Goal: Information Seeking & Learning: Learn about a topic

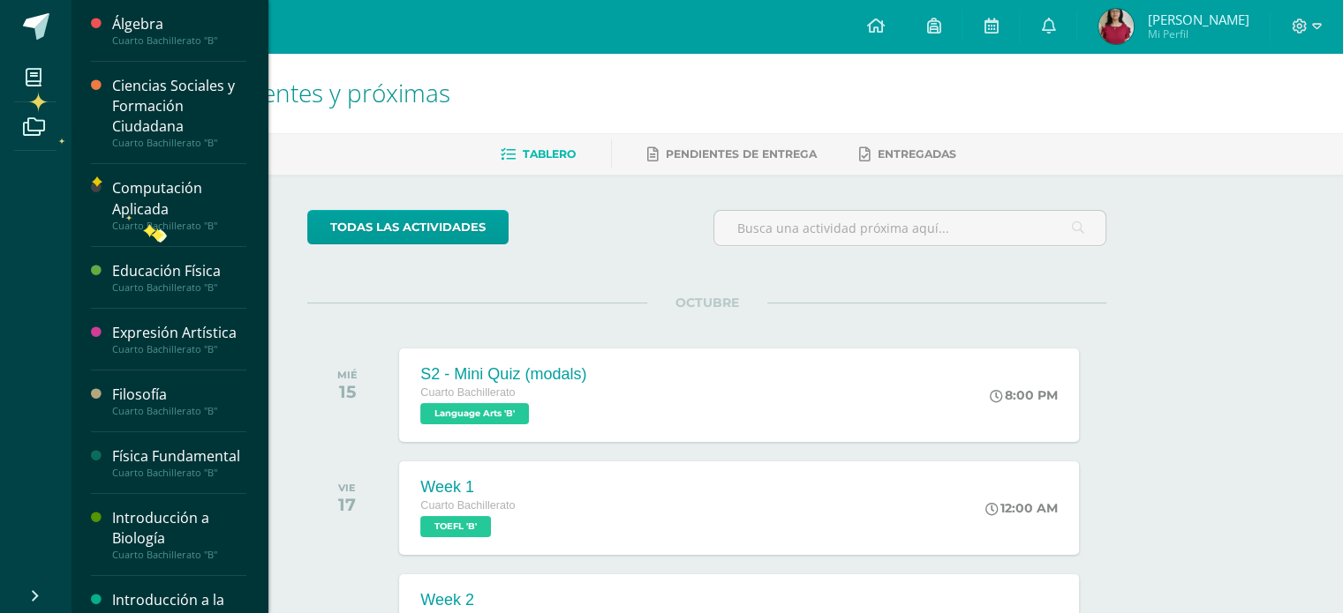
click at [154, 230] on div "Cuarto Bachillerato "B"" at bounding box center [179, 226] width 134 height 12
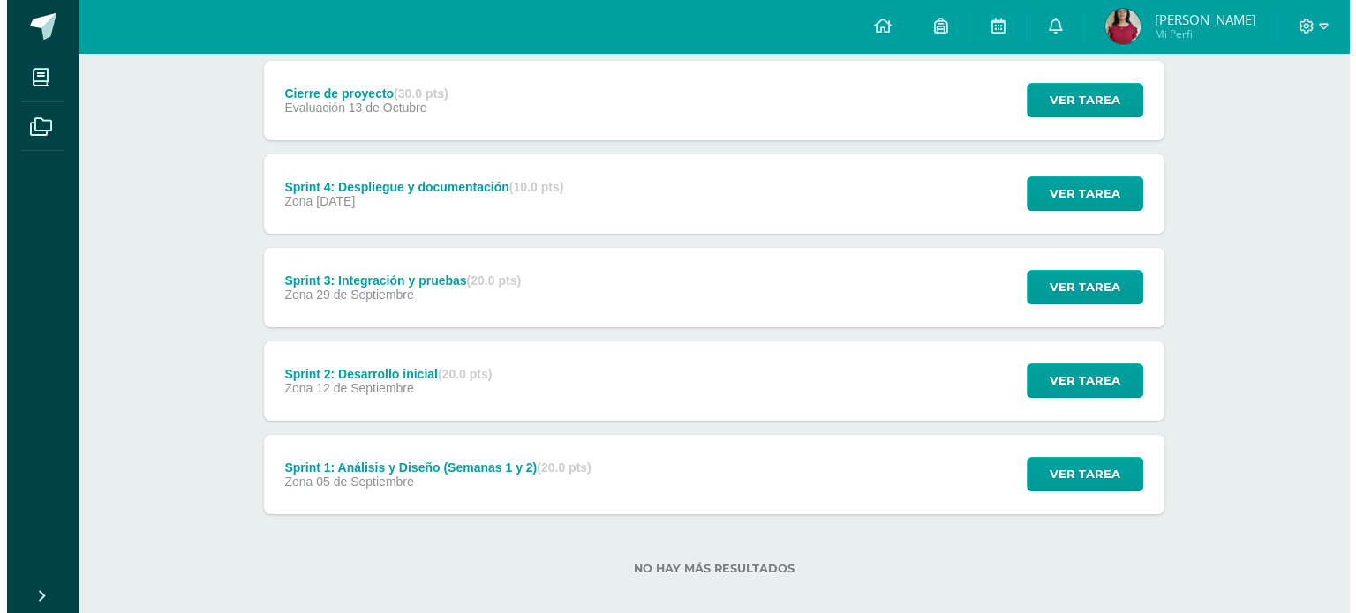
scroll to position [251, 0]
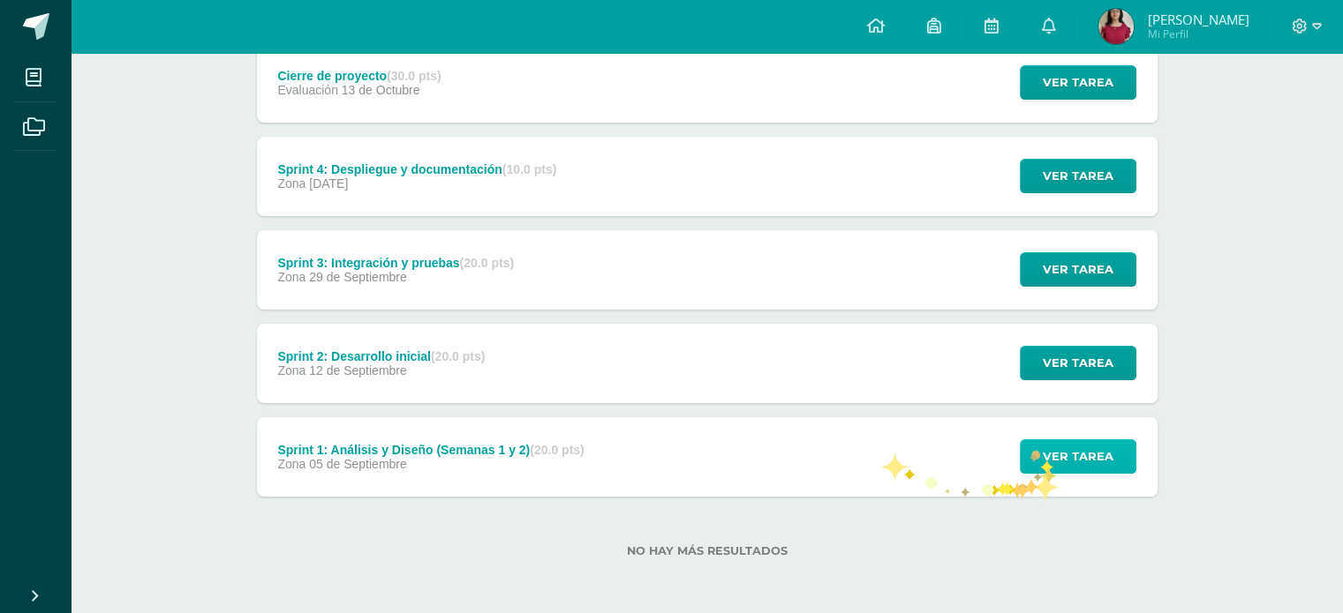
click at [1044, 454] on span "Ver tarea" at bounding box center [1077, 456] width 71 height 33
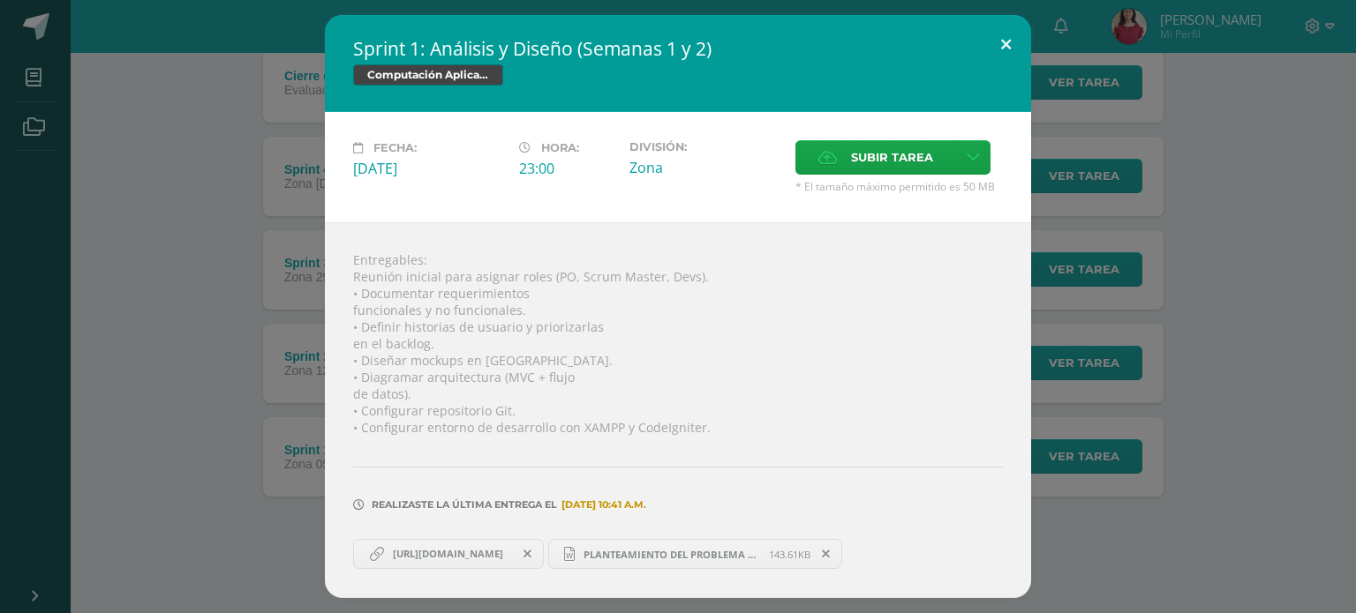
click at [999, 36] on button at bounding box center [1006, 45] width 50 height 60
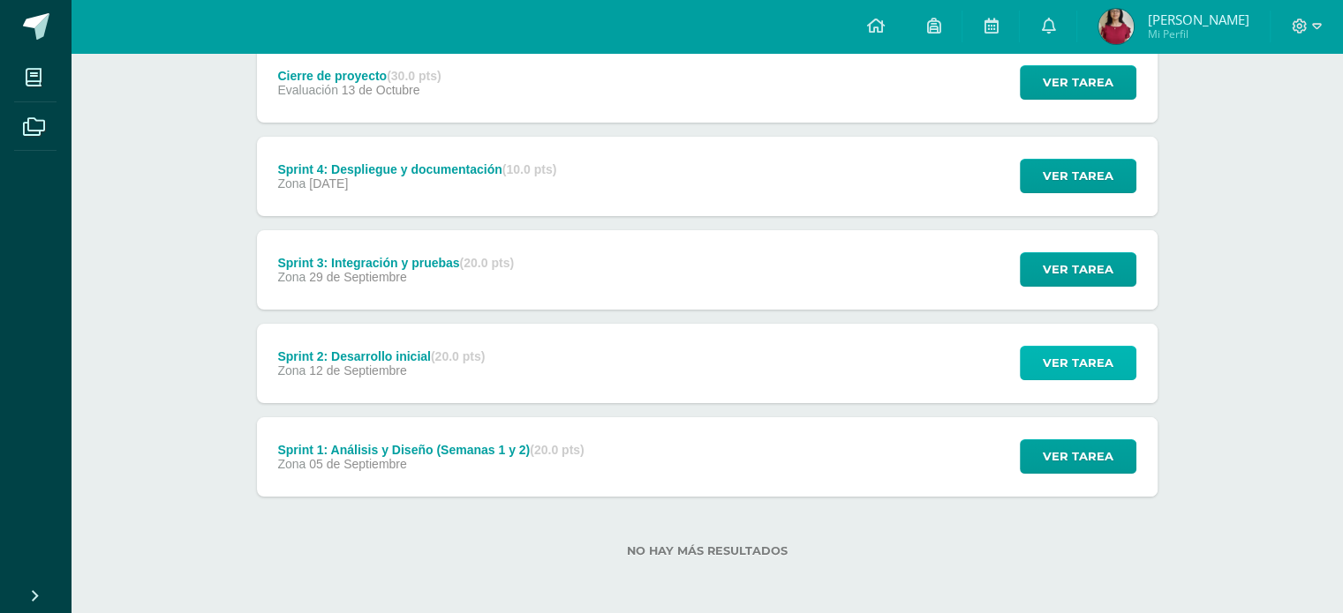
click at [1097, 357] on span "Ver tarea" at bounding box center [1077, 363] width 71 height 33
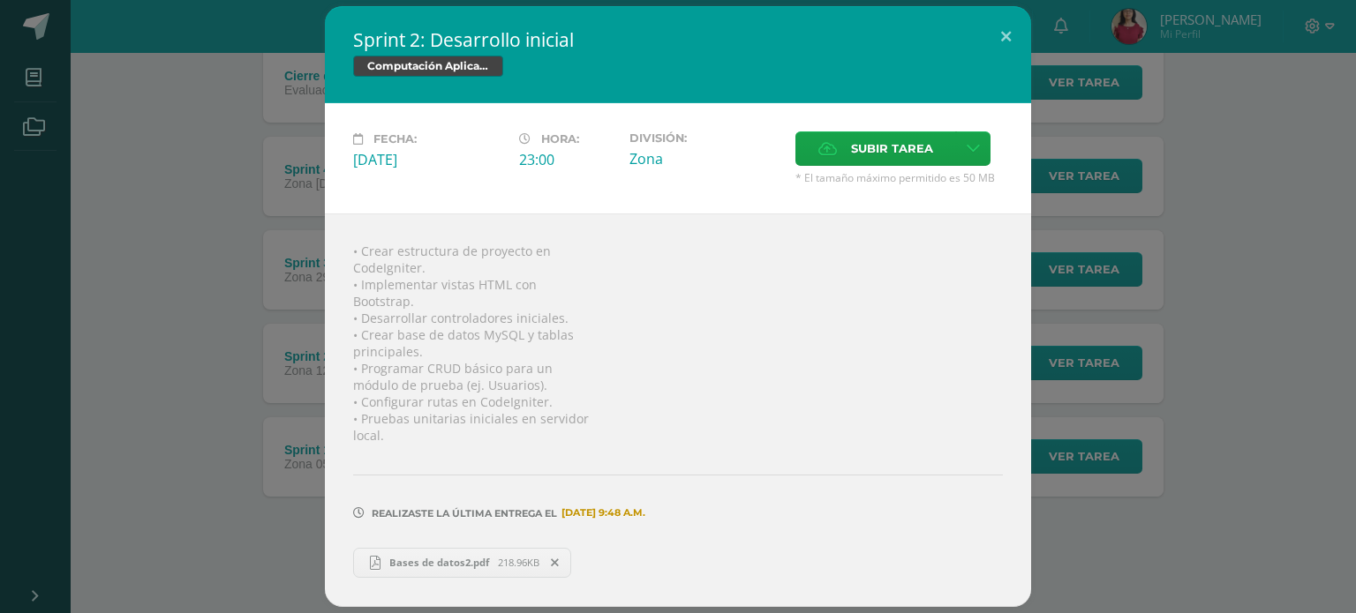
click at [428, 561] on span "Bases de datos2.pdf" at bounding box center [438, 562] width 117 height 13
